Goal: Information Seeking & Learning: Learn about a topic

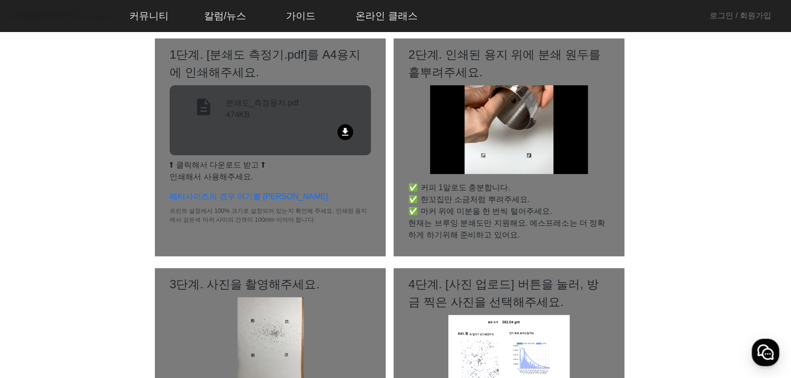
scroll to position [99, 0]
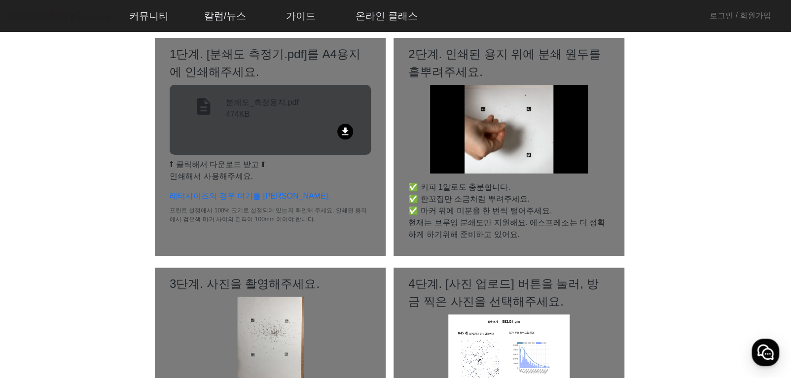
drag, startPoint x: 247, startPoint y: 219, endPoint x: 276, endPoint y: 207, distance: 30.9
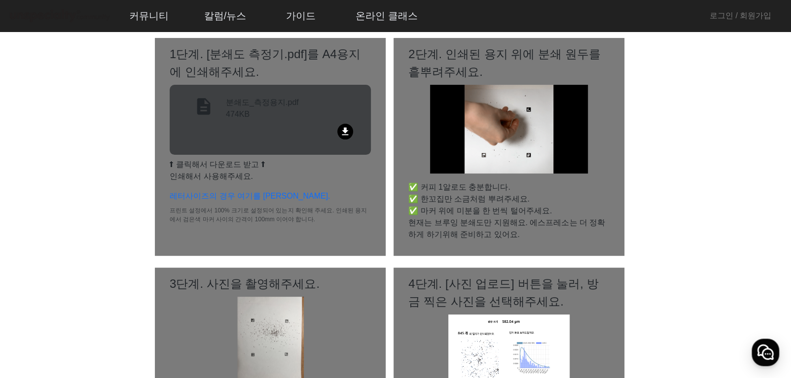
click at [255, 220] on p "프린트 설정에서 100% 크기로 설정되어 있는지 확인해 주세요. 인쇄된 용지에서 검은색 마커 사이의 간격이 100mm 이어야 합니다." at bounding box center [270, 215] width 201 height 18
click at [343, 126] on mat-icon "file_download" at bounding box center [345, 132] width 16 height 16
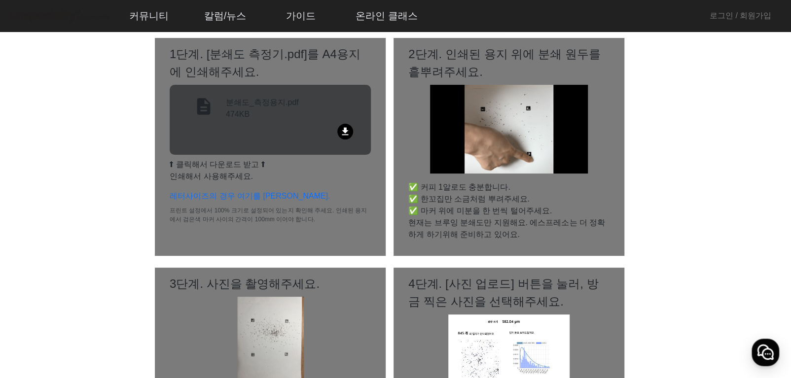
click at [348, 133] on mat-icon "file_download" at bounding box center [345, 132] width 16 height 16
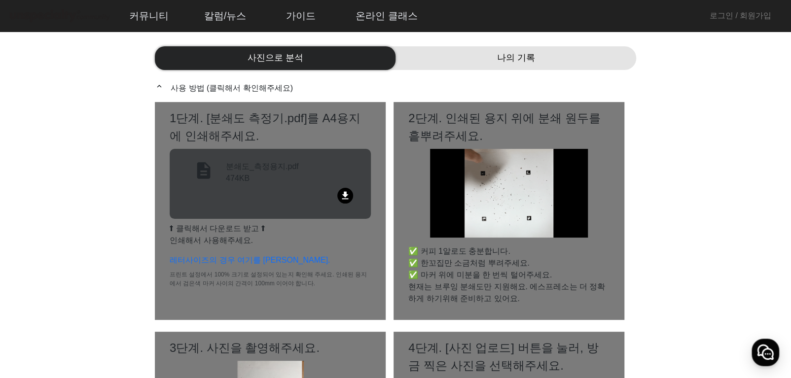
scroll to position [0, 0]
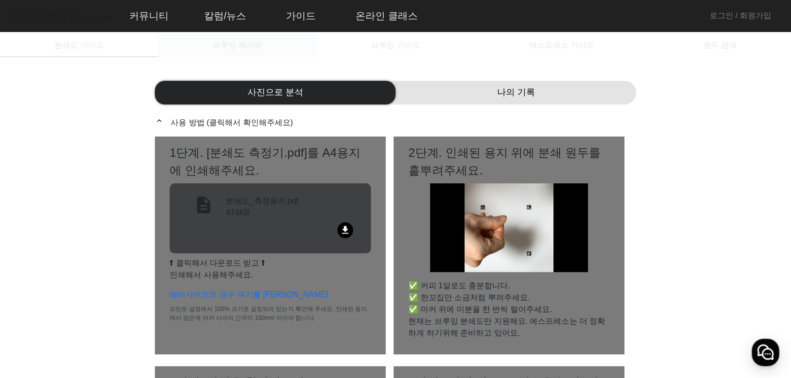
click at [273, 41] on div "브루잉 레시피" at bounding box center [237, 46] width 158 height 24
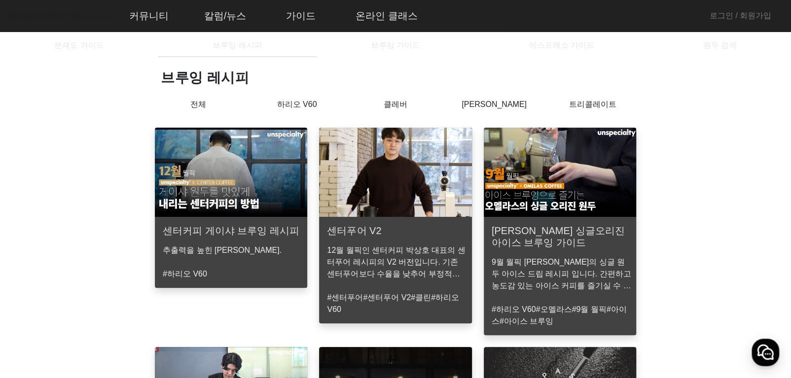
click at [301, 109] on p "하리오 V60" at bounding box center [296, 105] width 99 height 12
click at [403, 103] on p "클레버" at bounding box center [395, 105] width 99 height 12
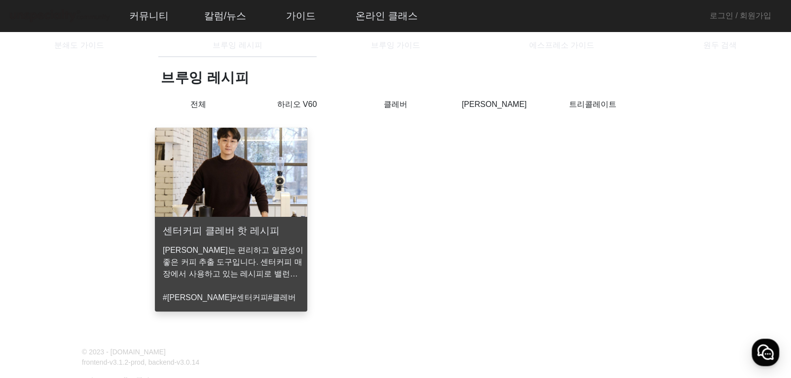
click at [484, 102] on p "[PERSON_NAME]" at bounding box center [494, 105] width 99 height 12
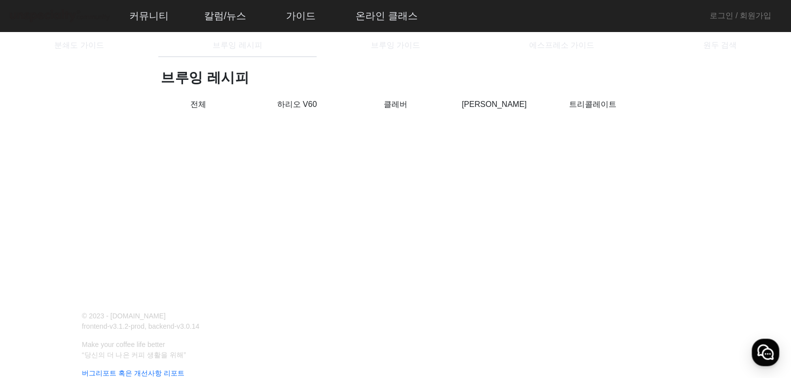
click at [590, 111] on div "트리콜레이트" at bounding box center [592, 111] width 99 height 25
click at [589, 104] on p "트리콜레이트" at bounding box center [592, 105] width 99 height 12
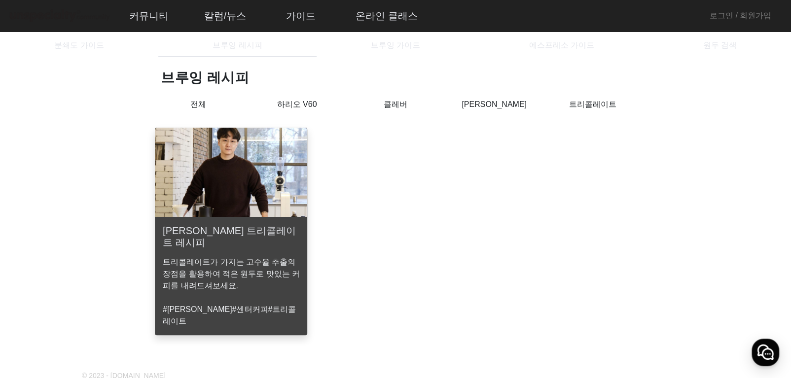
drag, startPoint x: 301, startPoint y: 103, endPoint x: 309, endPoint y: 106, distance: 8.6
click at [305, 104] on p "하리오 V60" at bounding box center [296, 105] width 99 height 12
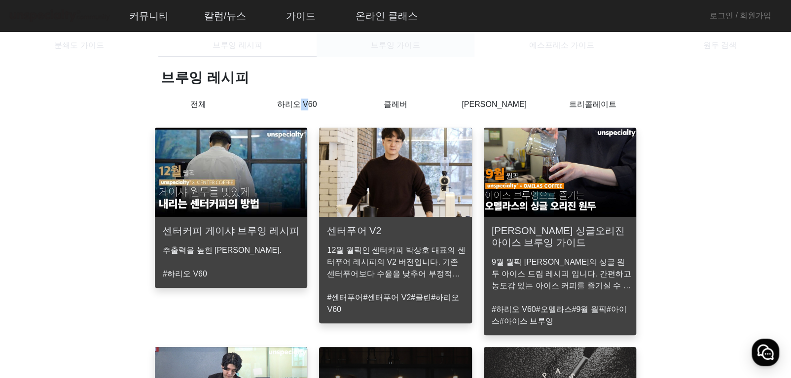
click at [396, 49] on span "브루잉 가이드" at bounding box center [395, 45] width 49 height 8
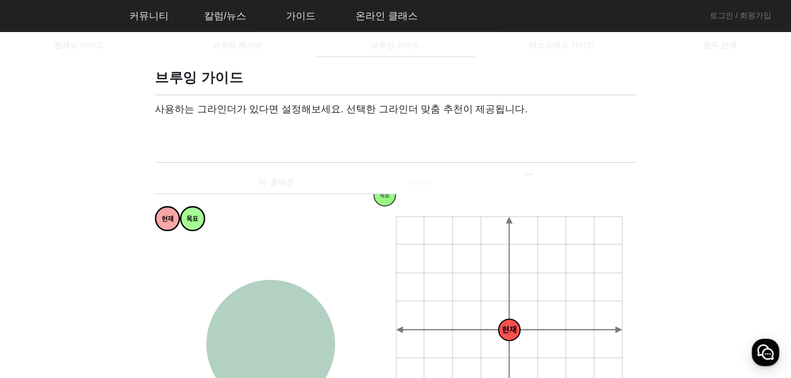
scroll to position [147, 0]
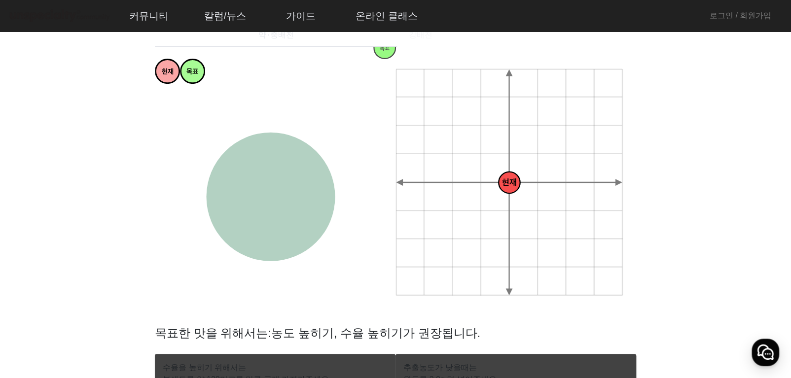
drag, startPoint x: 510, startPoint y: 179, endPoint x: 490, endPoint y: 175, distance: 20.7
click at [490, 175] on icon "+ 0.5g - 30um + 30um + 60um + 90um - 60um - 90um + 1.0g + 1.5g + 2.0g - 0.5g - …" at bounding box center [509, 183] width 229 height 229
click at [510, 147] on icon "+ 0.5g - 30um + 30um + 60um + 90um - 60um - 90um + 1.0g + 1.5g + 2.0g - 0.5g - …" at bounding box center [509, 183] width 229 height 229
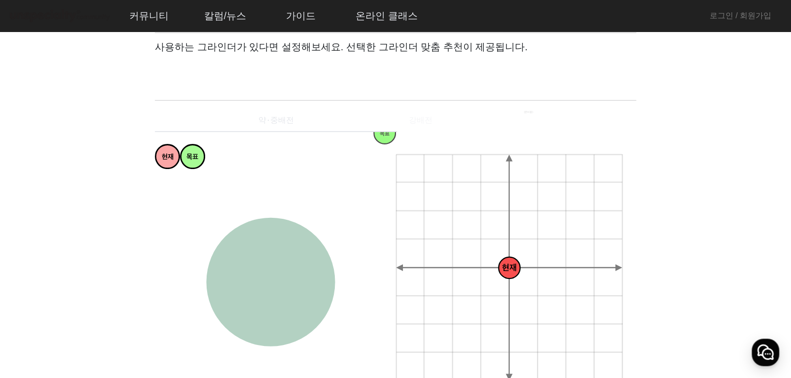
scroll to position [0, 0]
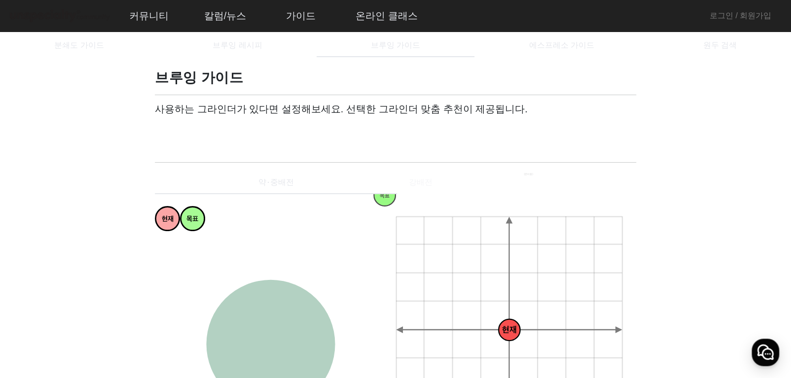
click at [237, 136] on span at bounding box center [202, 133] width 79 height 12
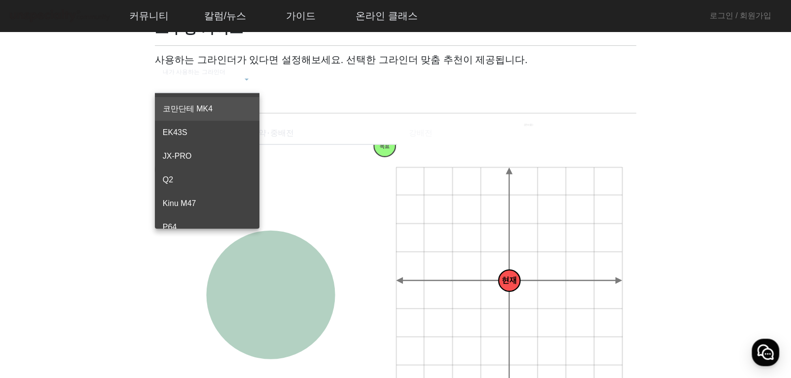
click at [217, 118] on mat-option "코만단테 MK4" at bounding box center [207, 109] width 104 height 24
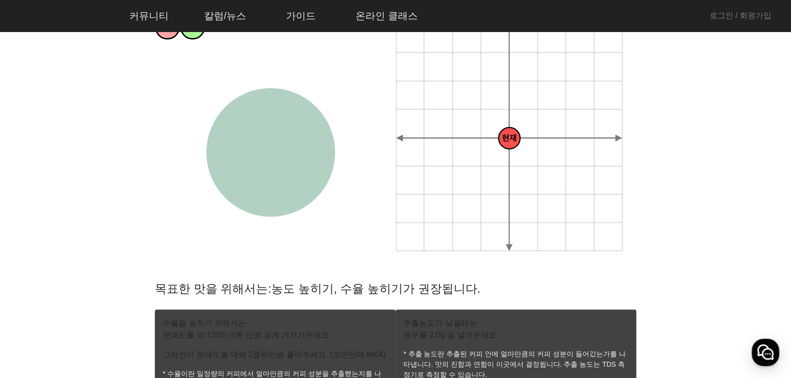
scroll to position [296, 0]
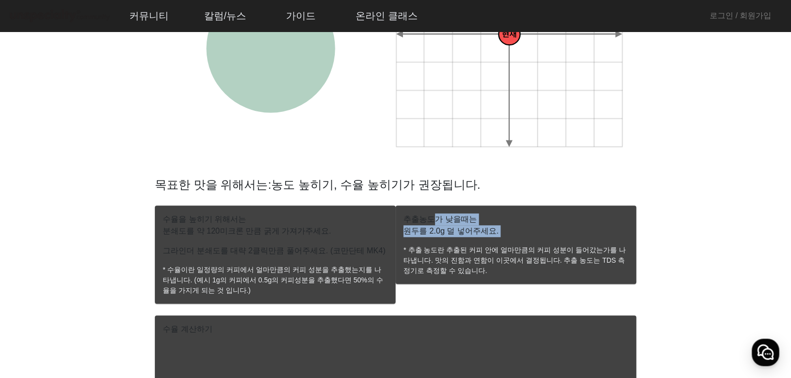
drag, startPoint x: 434, startPoint y: 217, endPoint x: 414, endPoint y: 252, distance: 40.2
click at [401, 248] on mat-card "추출농도가 낮을때는 원두를 2.0g 덜 넣어주세요. * 추출 농도란 추출된 커피 안에 얼마만큼의 커피 성분이 들어갔는가를 나타냅니다. 맛의 진…" at bounding box center [515, 245] width 241 height 78
click at [463, 258] on p "* 추출 농도란 추출된 커피 안에 얼마만큼의 커피 성분이 들어갔는가를 나타냅니다. 맛의 진함과 연함이 이곳에서 결정됩니다. 추출 농도는 TDS…" at bounding box center [515, 260] width 225 height 31
drag, startPoint x: 209, startPoint y: 224, endPoint x: 220, endPoint y: 225, distance: 11.4
click at [219, 225] on mat-card "수율을 높히기 위해서는 분쇄도를 약 120미크론 만큼 굵게 가져가주세요. 그라인더 분쇄도를 대략 2클릭만큼 풀어주세요. (코만단테 MK4) *…" at bounding box center [275, 255] width 241 height 98
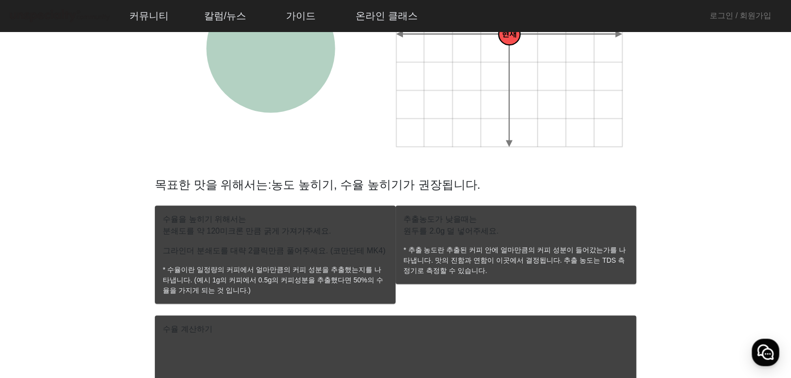
click at [310, 253] on p "그라인더 분쇄도를 대략 2클릭만큼 풀어주세요. (코만단테 MK4)" at bounding box center [275, 251] width 225 height 12
drag, startPoint x: 213, startPoint y: 256, endPoint x: 174, endPoint y: 261, distance: 39.2
click at [174, 261] on mat-card-content "분쇄도를 약 120미크론 만큼 굵게 가져가주세요. 그라인더 분쇄도를 대략 2클릭만큼 풀어주세요. (코만단테 MK4) * 수율이란 일정량의 커피…" at bounding box center [275, 264] width 241 height 78
click at [321, 281] on p "* 수율이란 일정량의 커피에서 얼마만큼의 커피 성분을 추출했는지를 나타냅니다. (예시 1g의 커피에서 0.5g의 커피성분을 추출했다면 50%의…" at bounding box center [275, 280] width 225 height 31
drag, startPoint x: 291, startPoint y: 266, endPoint x: 341, endPoint y: 278, distance: 51.3
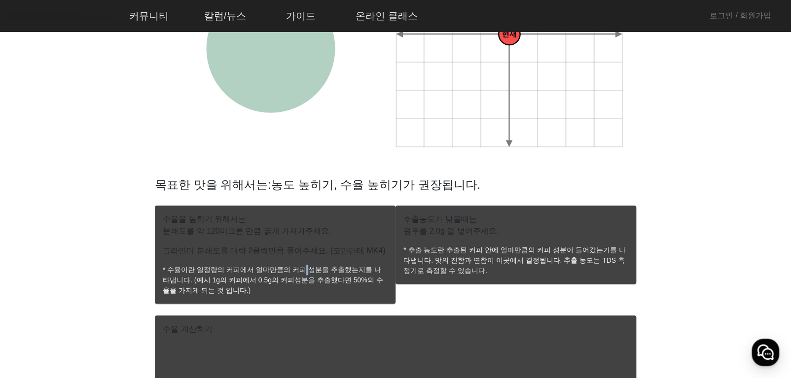
click at [314, 271] on p "* 수율이란 일정량의 커피에서 얼마만큼의 커피 성분을 추출했는지를 나타냅니다. (예시 1g의 커피에서 0.5g의 커피성분을 추출했다면 50%의…" at bounding box center [275, 280] width 225 height 31
drag, startPoint x: 385, startPoint y: 280, endPoint x: 392, endPoint y: 277, distance: 7.7
click at [388, 278] on mat-card-content "분쇄도를 약 120미크론 만큼 굵게 가져가주세요. 그라인더 분쇄도를 대략 2클릭만큼 풀어주세요. (코만단테 MK4) * 수율이란 일정량의 커피…" at bounding box center [275, 264] width 241 height 78
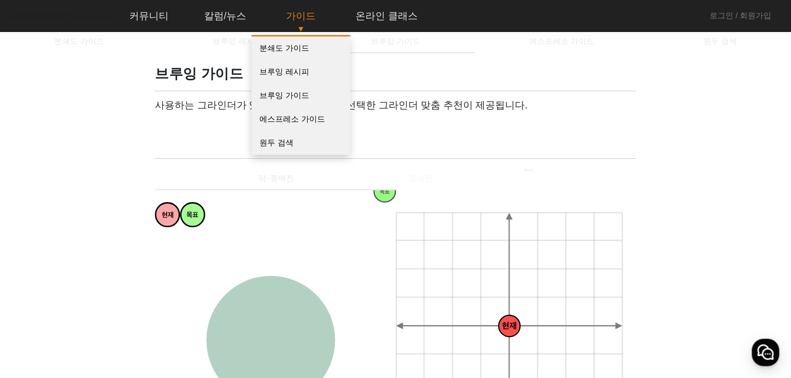
scroll to position [0, 0]
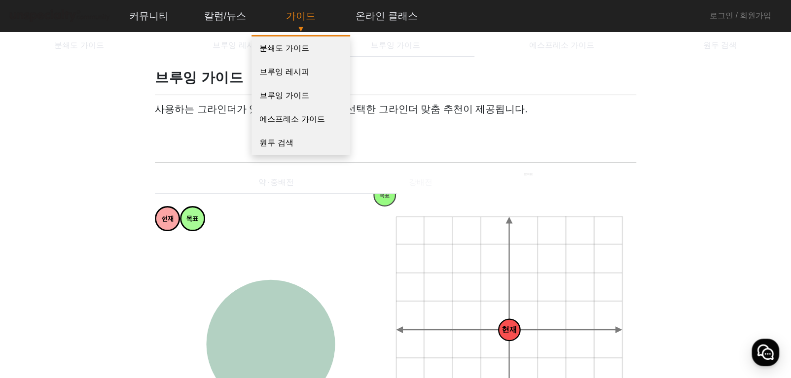
click at [315, 15] on link "가이드" at bounding box center [300, 15] width 45 height 27
click at [299, 47] on link "분쇄도 가이드" at bounding box center [300, 48] width 99 height 24
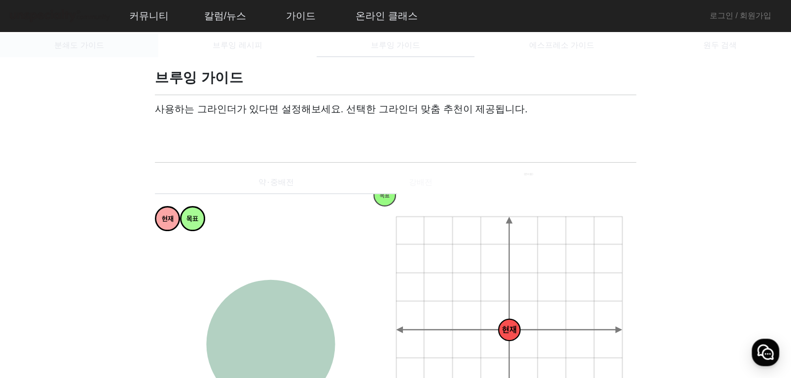
click at [89, 49] on span "분쇄도 가이드" at bounding box center [78, 45] width 49 height 8
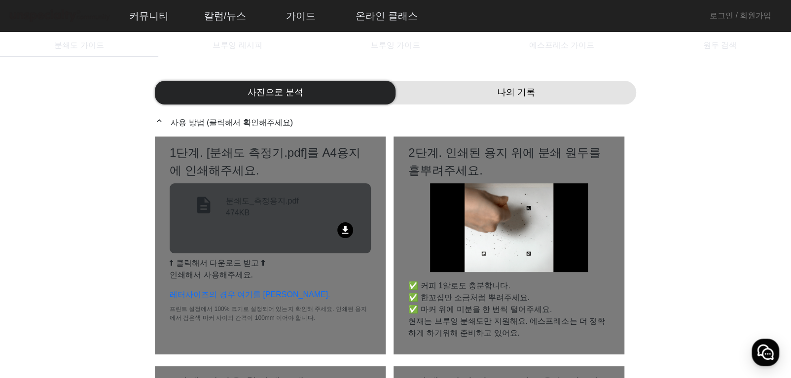
click at [457, 92] on div "나의 기록" at bounding box center [515, 93] width 241 height 24
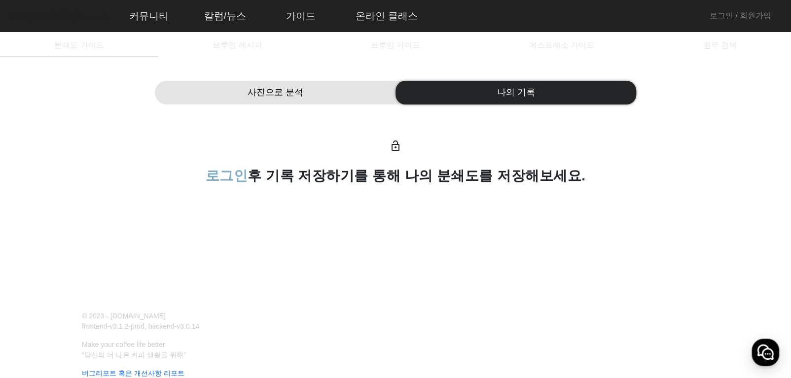
click at [317, 91] on div "사진으로 분석" at bounding box center [275, 93] width 241 height 24
